Goal: Task Accomplishment & Management: Complete application form

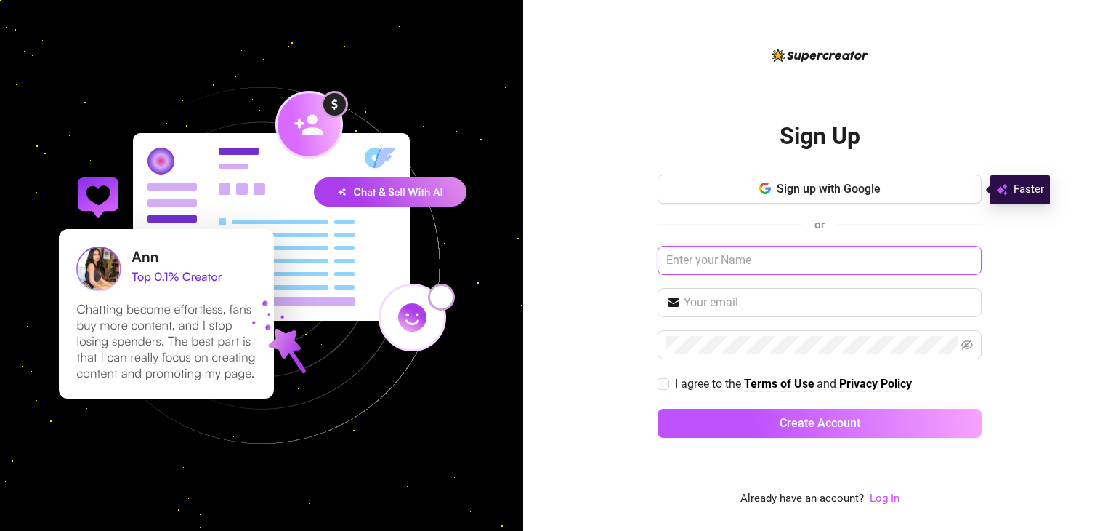
click at [757, 263] on input "text" at bounding box center [820, 260] width 324 height 29
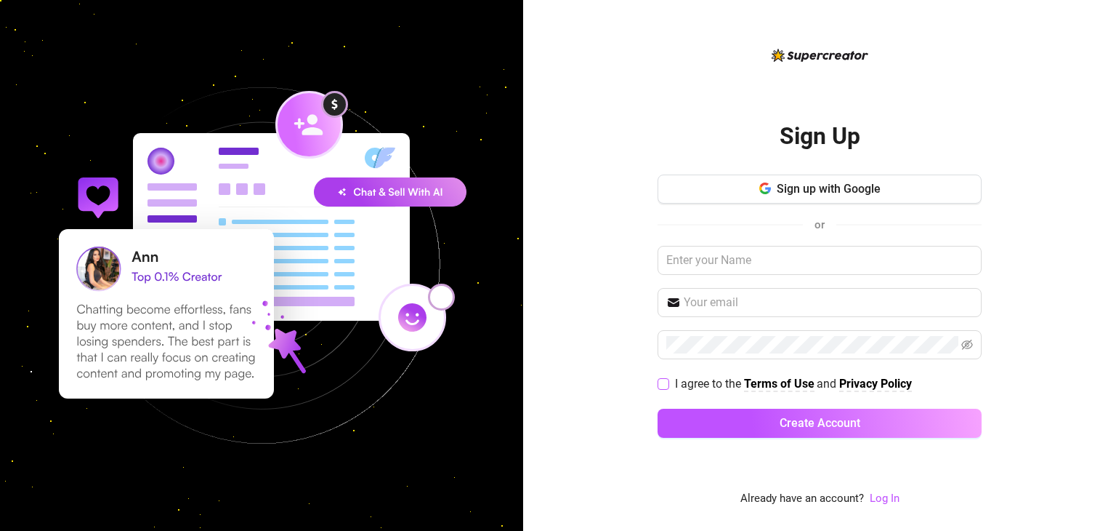
click at [661, 382] on input "I agree to the Terms of Use and Privacy Policy" at bounding box center [663, 383] width 10 height 10
checkbox input "true"
click at [785, 265] on input "text" at bounding box center [820, 260] width 324 height 29
type input "godsgift"
click at [784, 300] on input "text" at bounding box center [828, 302] width 289 height 17
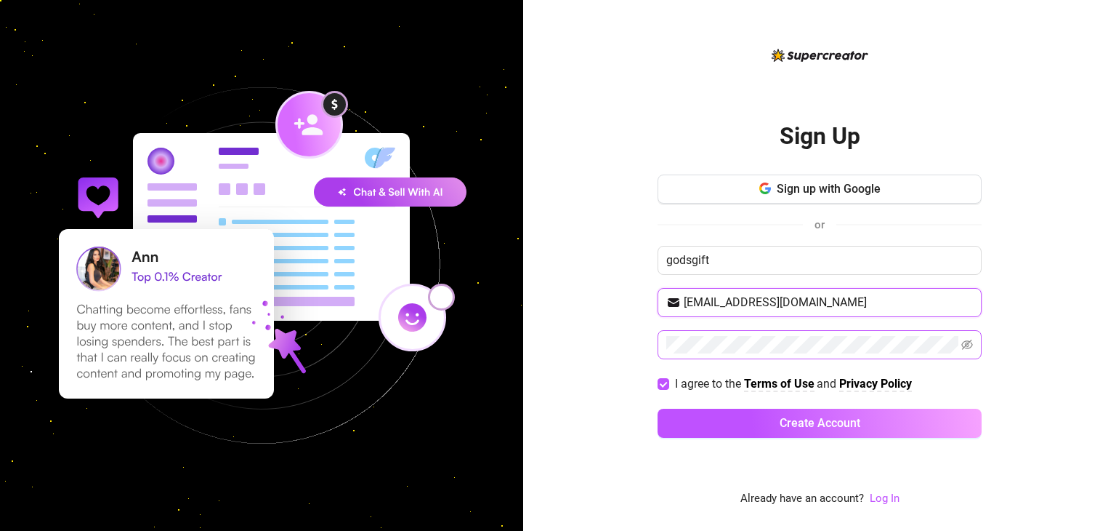
type input "[EMAIL_ADDRESS][DOMAIN_NAME]"
click at [970, 350] on span at bounding box center [968, 344] width 12 height 17
click at [970, 345] on icon "eye-invisible" at bounding box center [968, 345] width 12 height 12
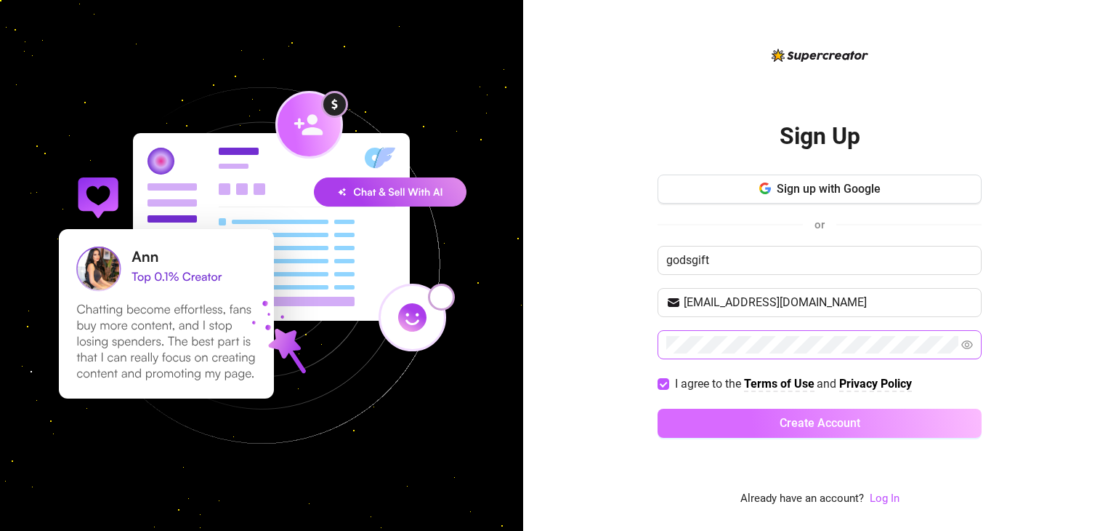
click at [821, 414] on button "Create Account" at bounding box center [820, 423] width 324 height 29
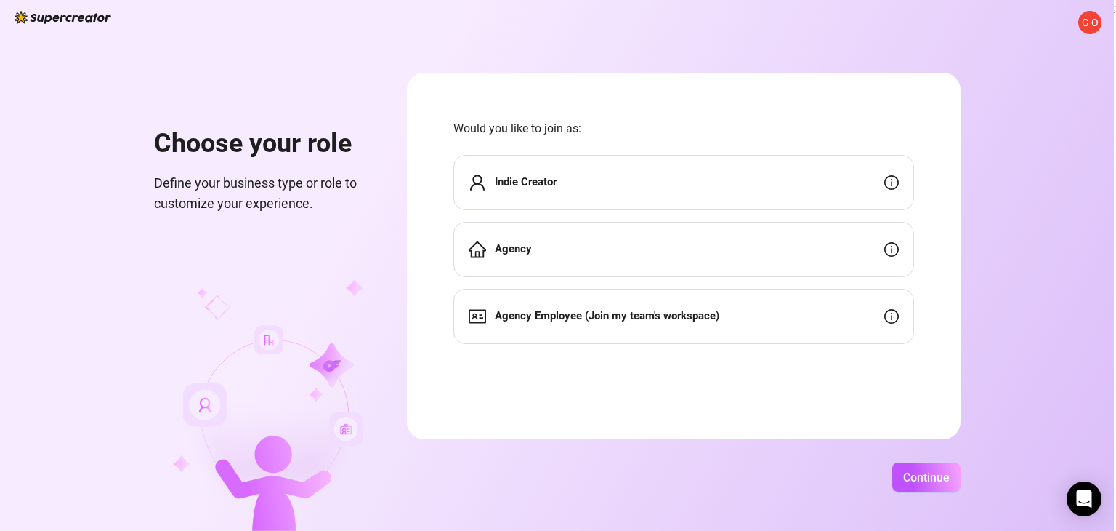
click at [636, 328] on div "Agency Employee (Join my team's workspace)" at bounding box center [684, 316] width 461 height 55
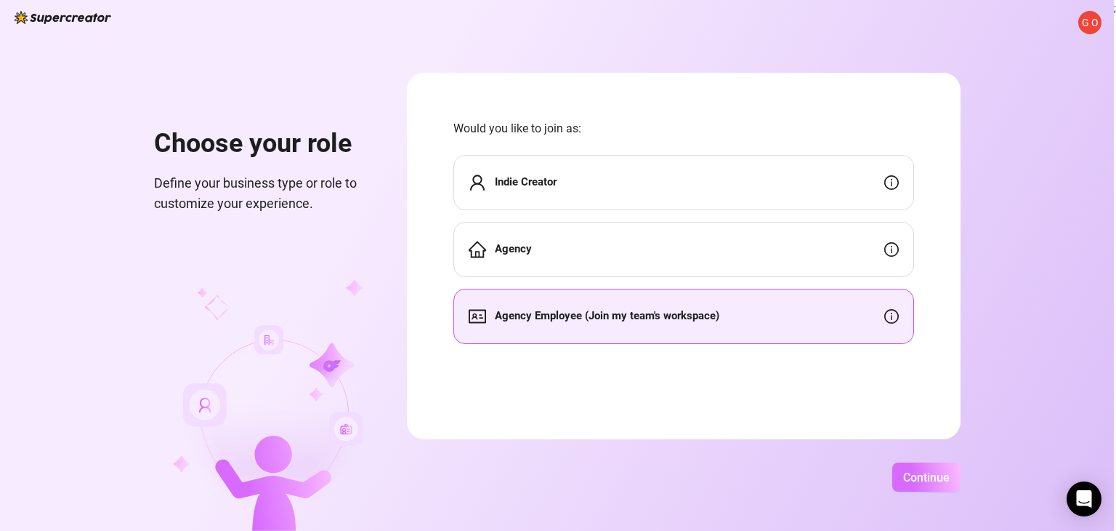
click at [911, 467] on button "Continue" at bounding box center [927, 476] width 68 height 29
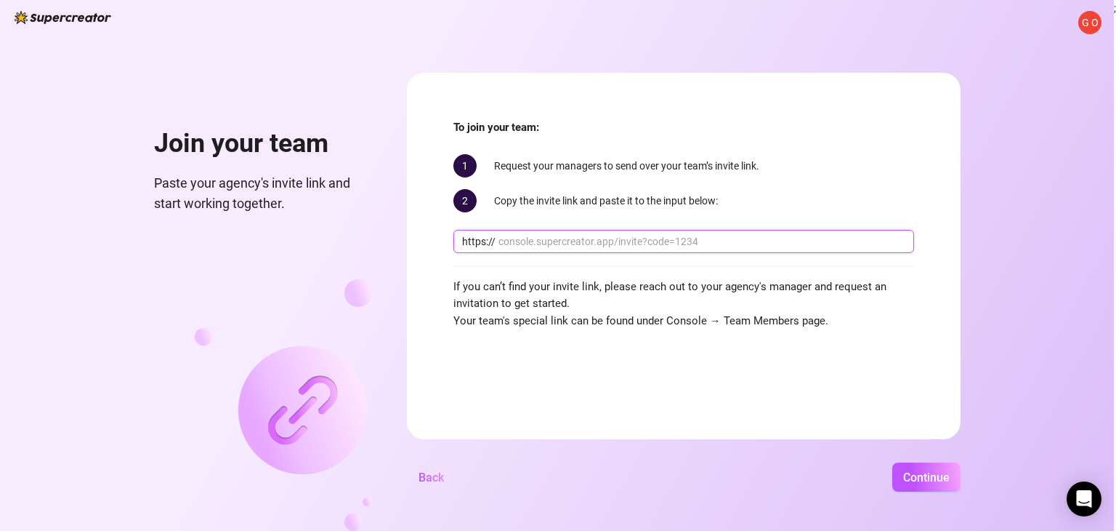
click at [603, 240] on input "text" at bounding box center [702, 241] width 407 height 16
paste input "[DOMAIN_NAME][URL]"
type input "[DOMAIN_NAME][URL]"
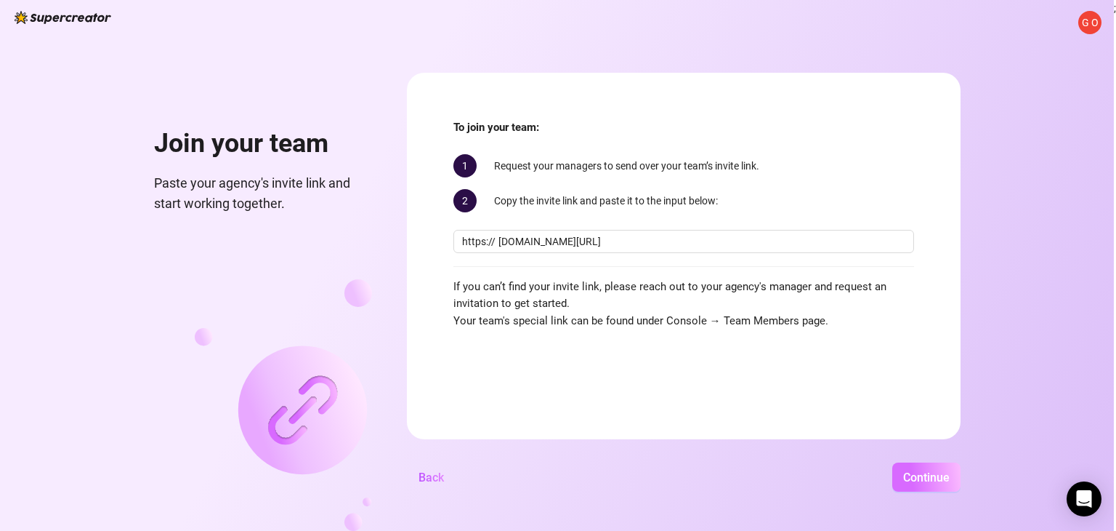
click at [917, 464] on button "Continue" at bounding box center [927, 476] width 68 height 29
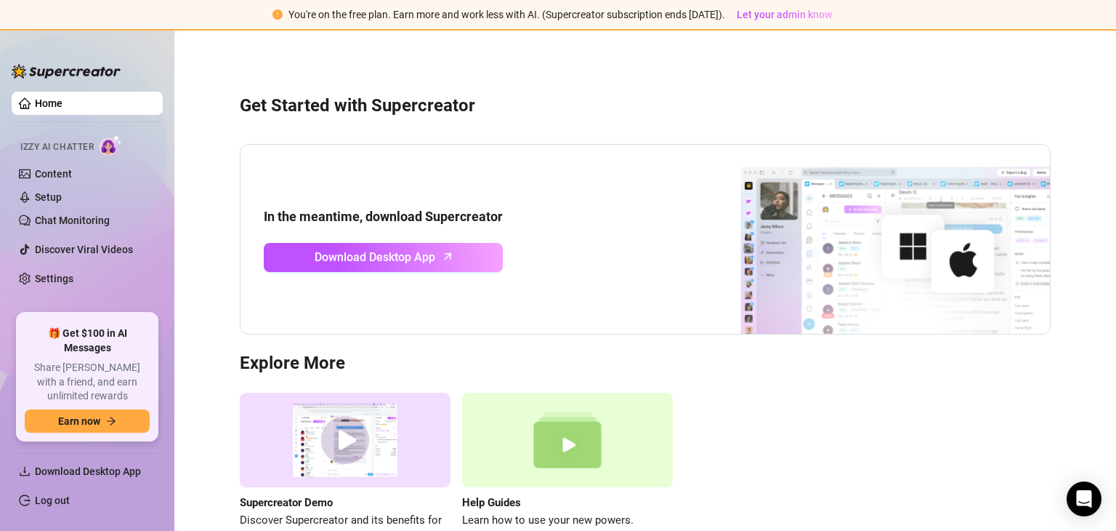
scroll to position [94, 0]
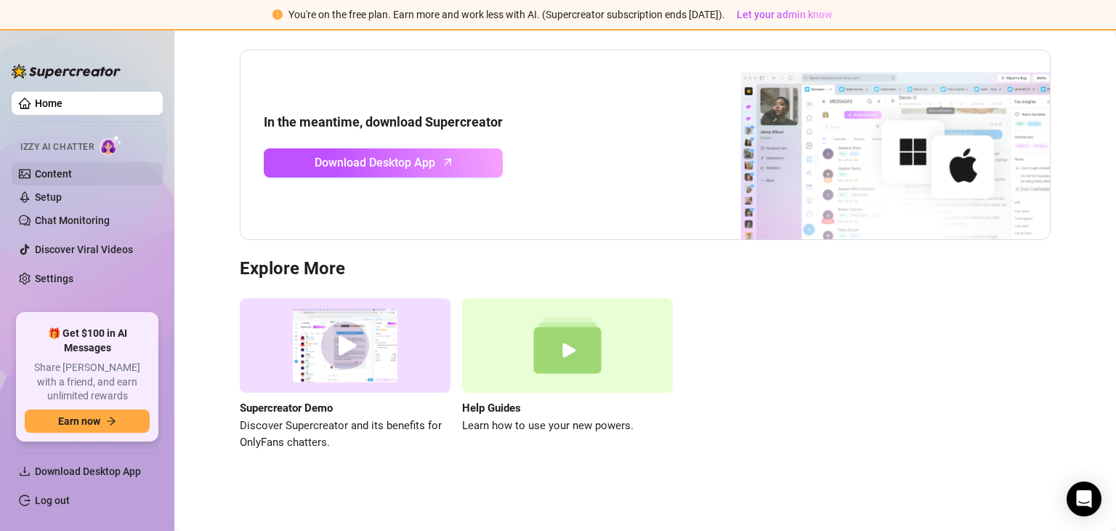
click at [65, 178] on link "Content" at bounding box center [53, 174] width 37 height 12
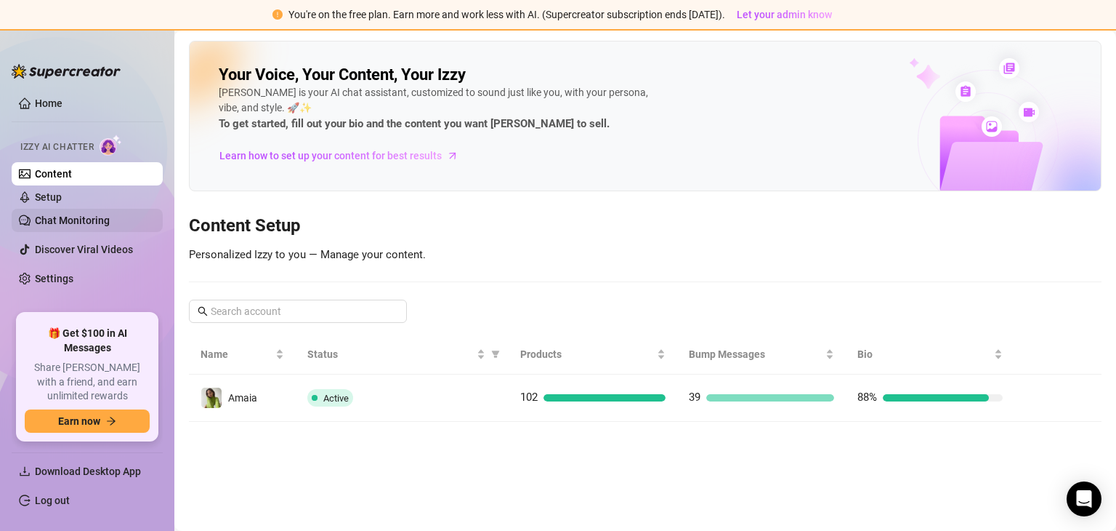
click at [71, 217] on link "Chat Monitoring" at bounding box center [72, 220] width 75 height 12
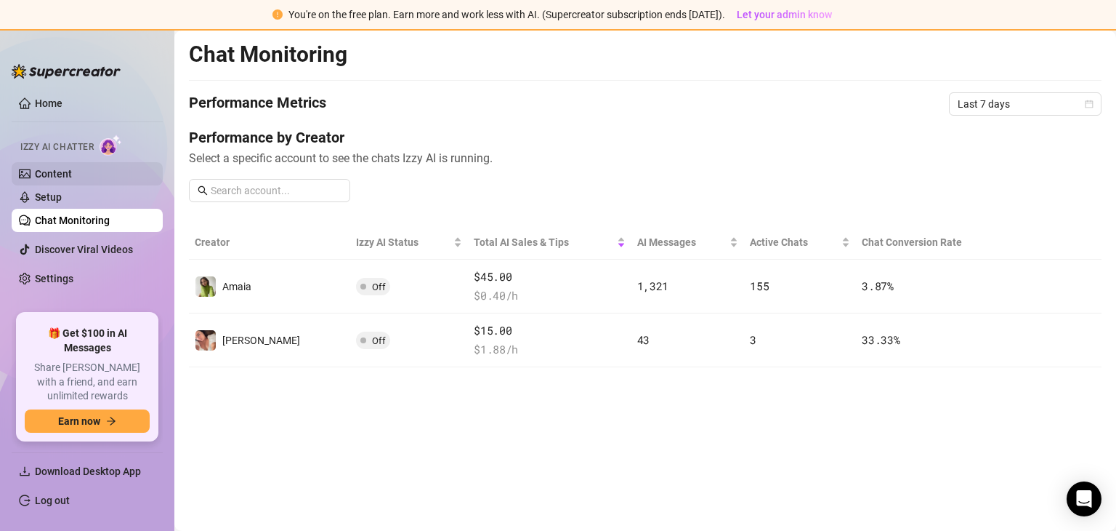
click at [72, 180] on link "Content" at bounding box center [53, 174] width 37 height 12
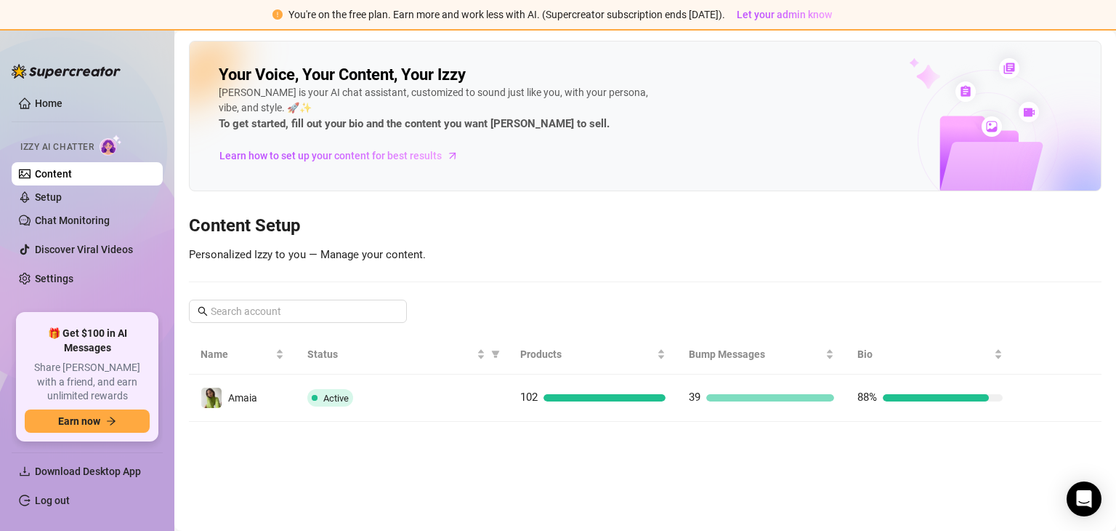
click at [70, 117] on ul "Home Izzy AI Chatter Content Setup Chat Monitoring Discover Viral Videos Settin…" at bounding box center [87, 197] width 151 height 222
click at [41, 102] on link "Home" at bounding box center [49, 103] width 28 height 12
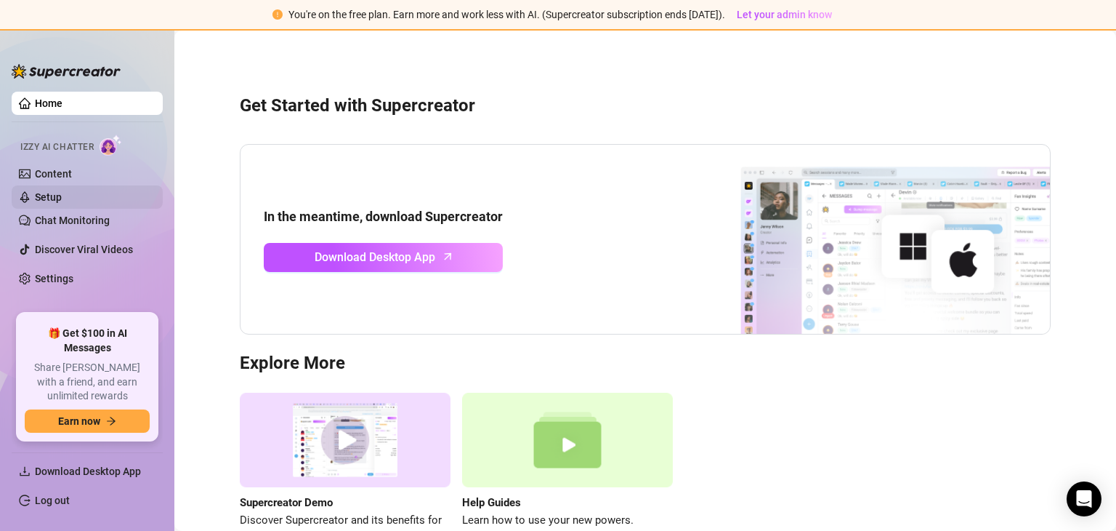
click at [62, 198] on link "Setup" at bounding box center [48, 197] width 27 height 12
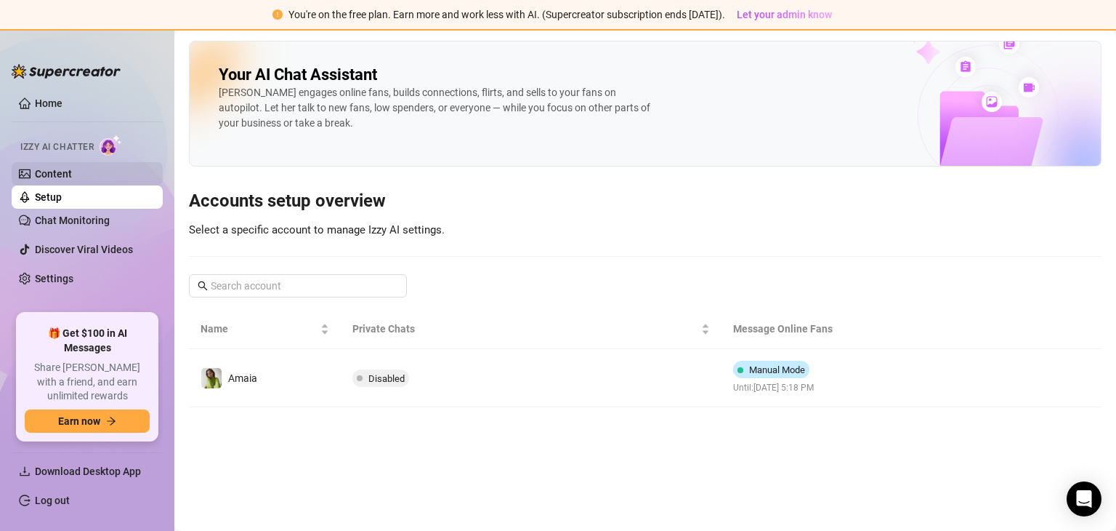
click at [56, 172] on link "Content" at bounding box center [53, 174] width 37 height 12
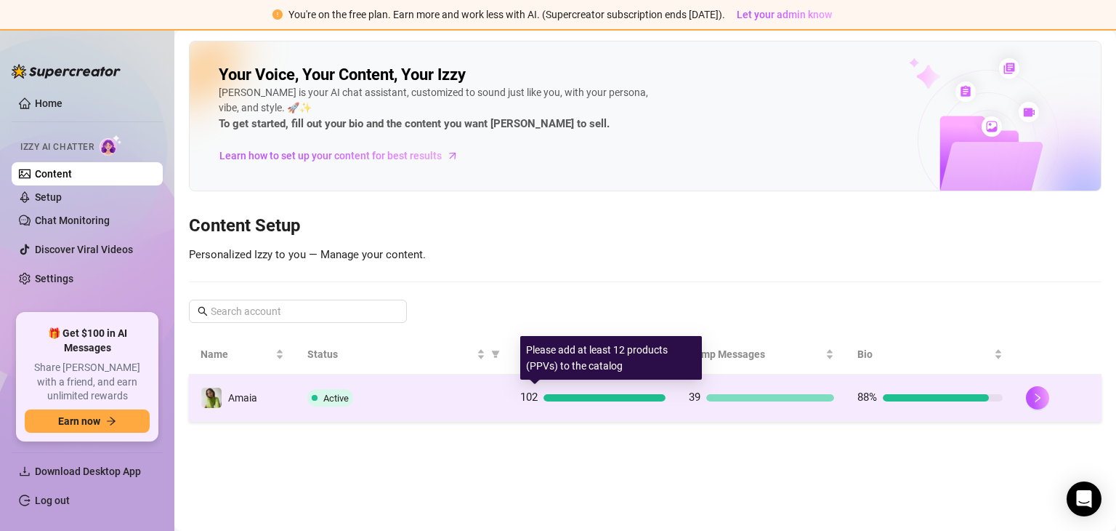
click at [631, 394] on div at bounding box center [605, 397] width 122 height 7
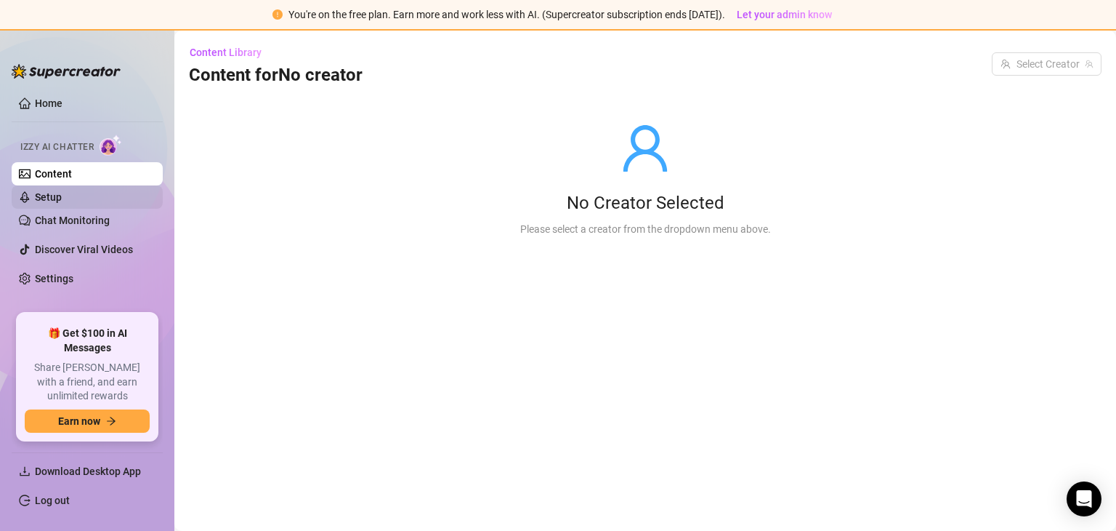
click at [62, 196] on link "Setup" at bounding box center [48, 197] width 27 height 12
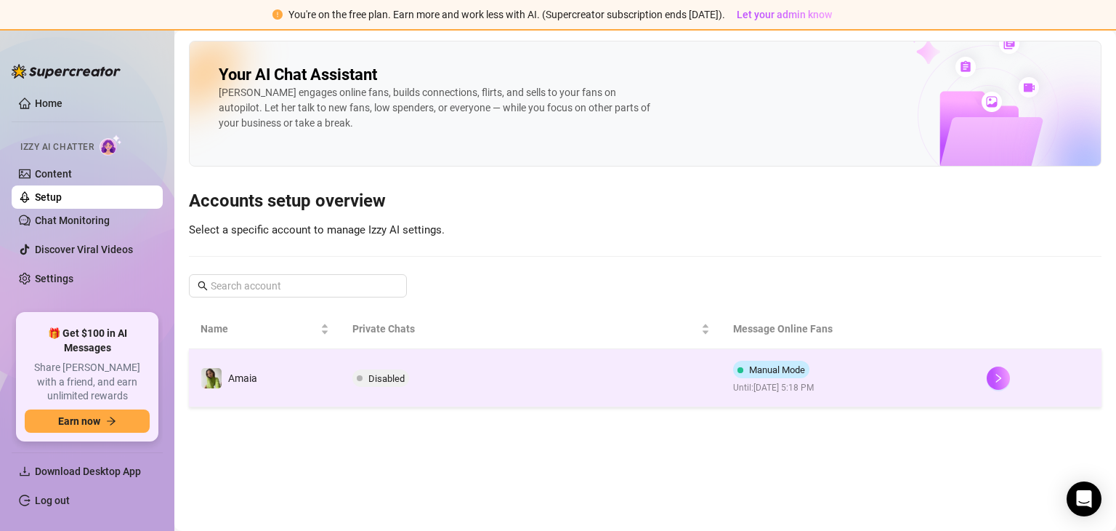
click at [372, 373] on span "Disabled" at bounding box center [387, 378] width 36 height 11
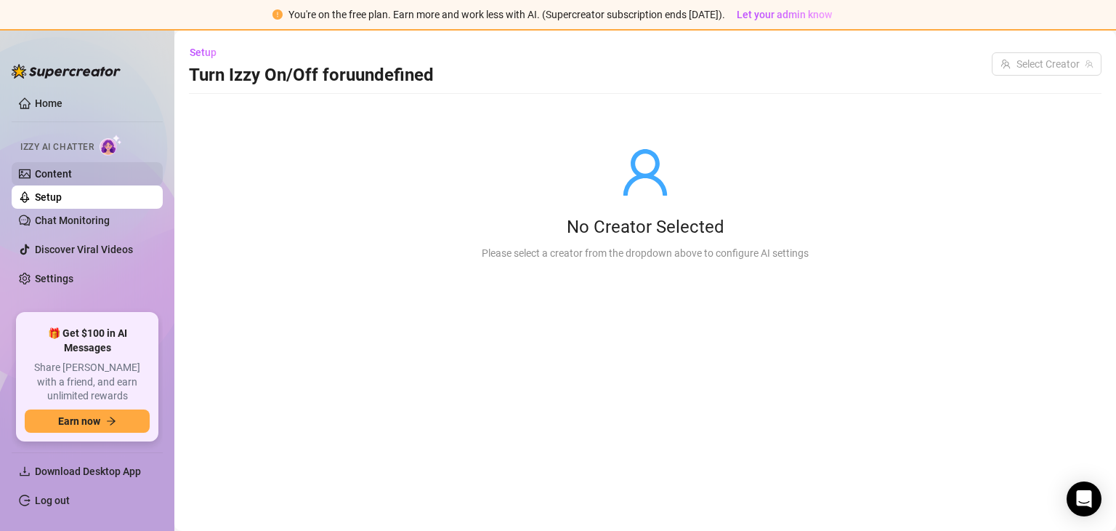
click at [72, 168] on link "Content" at bounding box center [53, 174] width 37 height 12
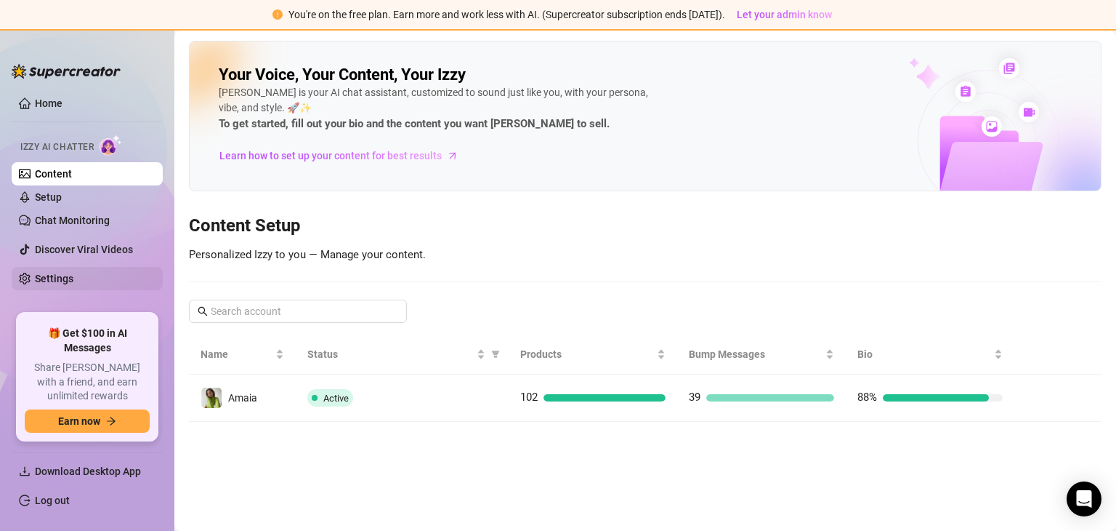
click at [73, 277] on link "Settings" at bounding box center [54, 279] width 39 height 12
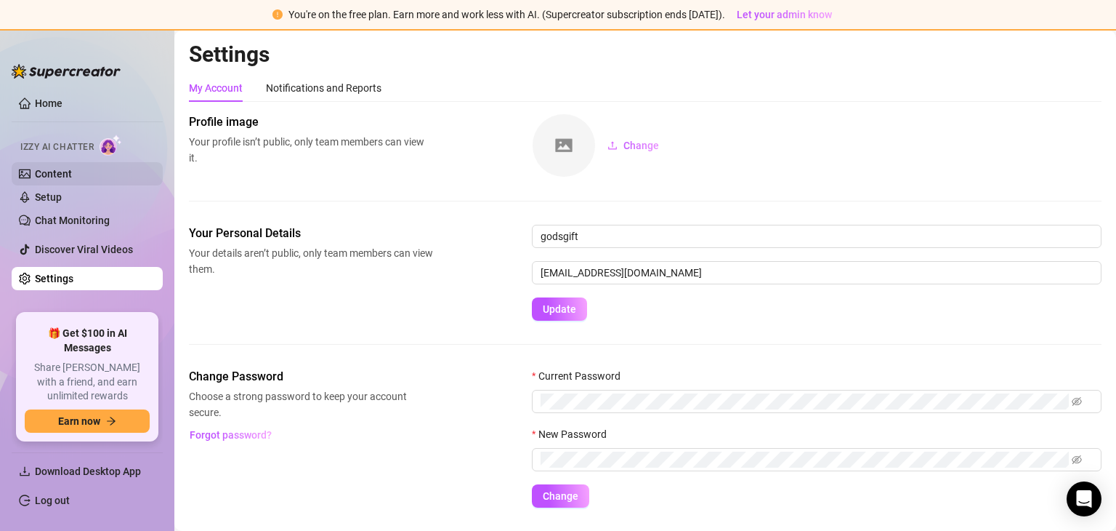
click at [60, 172] on link "Content" at bounding box center [53, 174] width 37 height 12
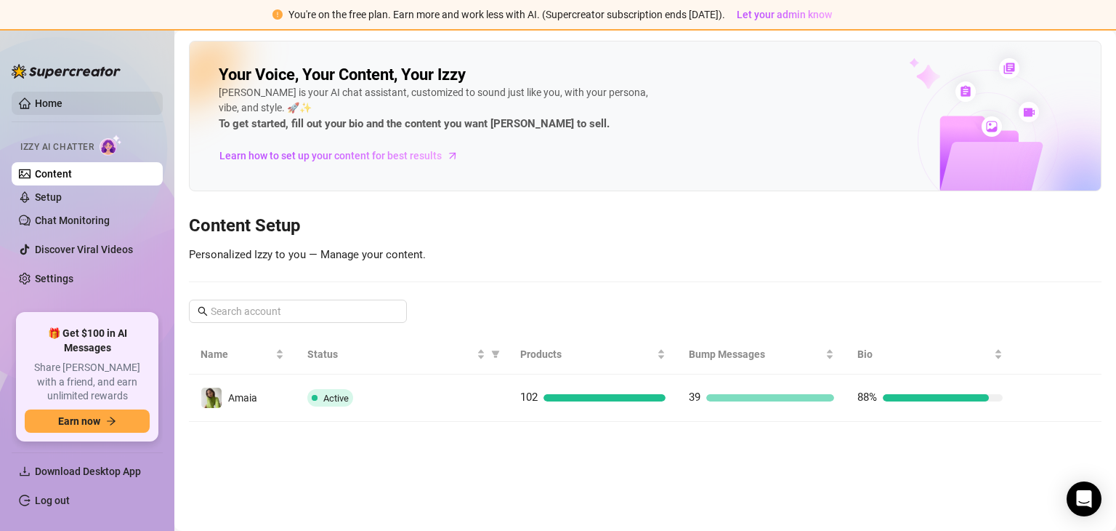
click at [56, 100] on link "Home" at bounding box center [49, 103] width 28 height 12
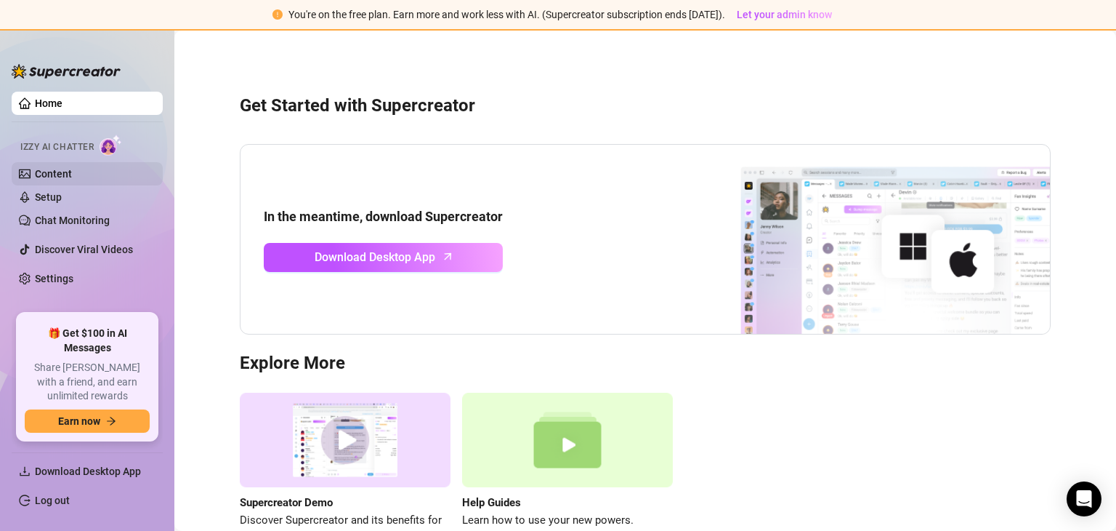
click at [72, 168] on link "Content" at bounding box center [53, 174] width 37 height 12
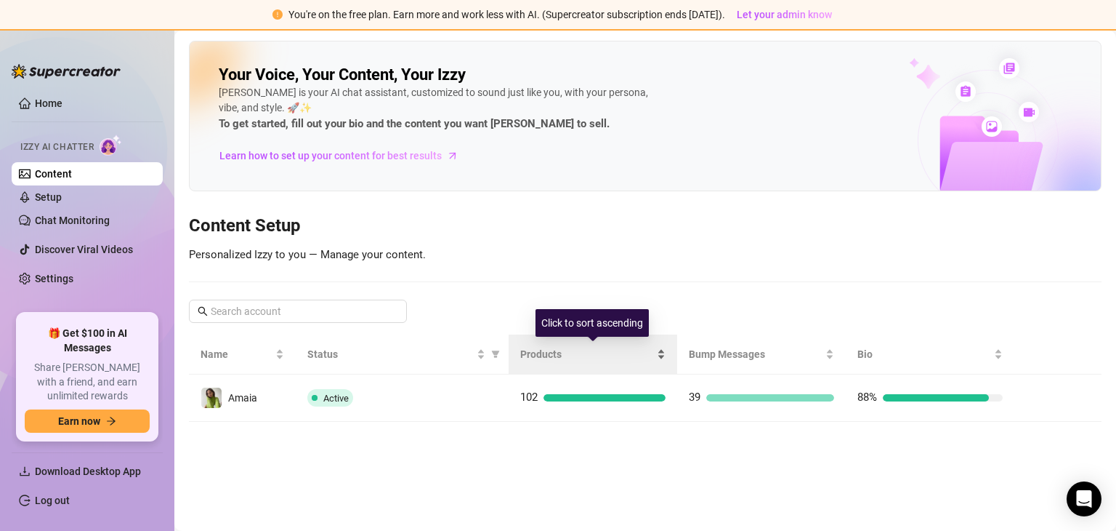
click at [535, 355] on span "Products" at bounding box center [587, 354] width 134 height 16
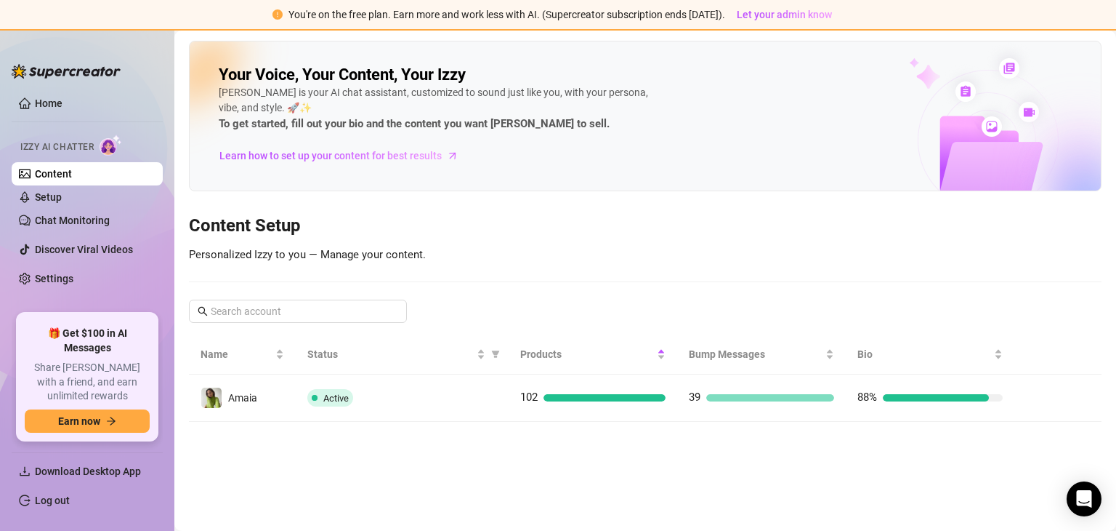
click at [377, 245] on div "Your Voice, Your Content, Your [PERSON_NAME] is your AI chat assistant, customi…" at bounding box center [645, 231] width 913 height 381
click at [102, 471] on span "Download Desktop App" at bounding box center [88, 471] width 106 height 12
click at [111, 465] on span "Download Desktop App" at bounding box center [88, 471] width 106 height 12
click at [102, 470] on span "Download Desktop App" at bounding box center [88, 471] width 106 height 12
drag, startPoint x: 140, startPoint y: 71, endPoint x: 47, endPoint y: 71, distance: 93.0
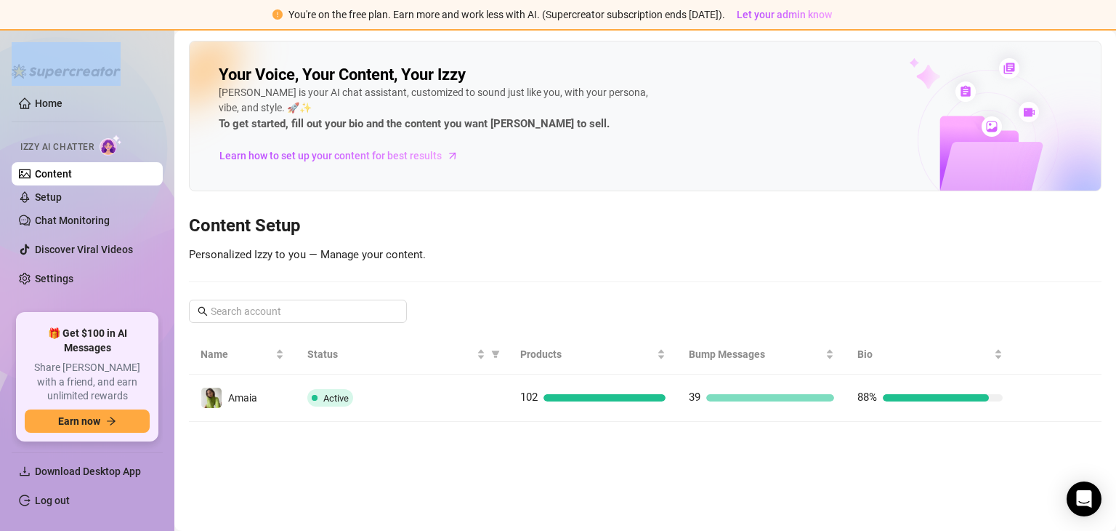
click at [47, 71] on div "Home Izzy AI Chatter Content Setup Chat Monitoring Discover Viral Videos Settin…" at bounding box center [87, 279] width 151 height 475
copy div "Home Izzy AI Chatter Content Setup Chat Monitoring Discover Viral Videos Settin…"
